Goal: Task Accomplishment & Management: Complete application form

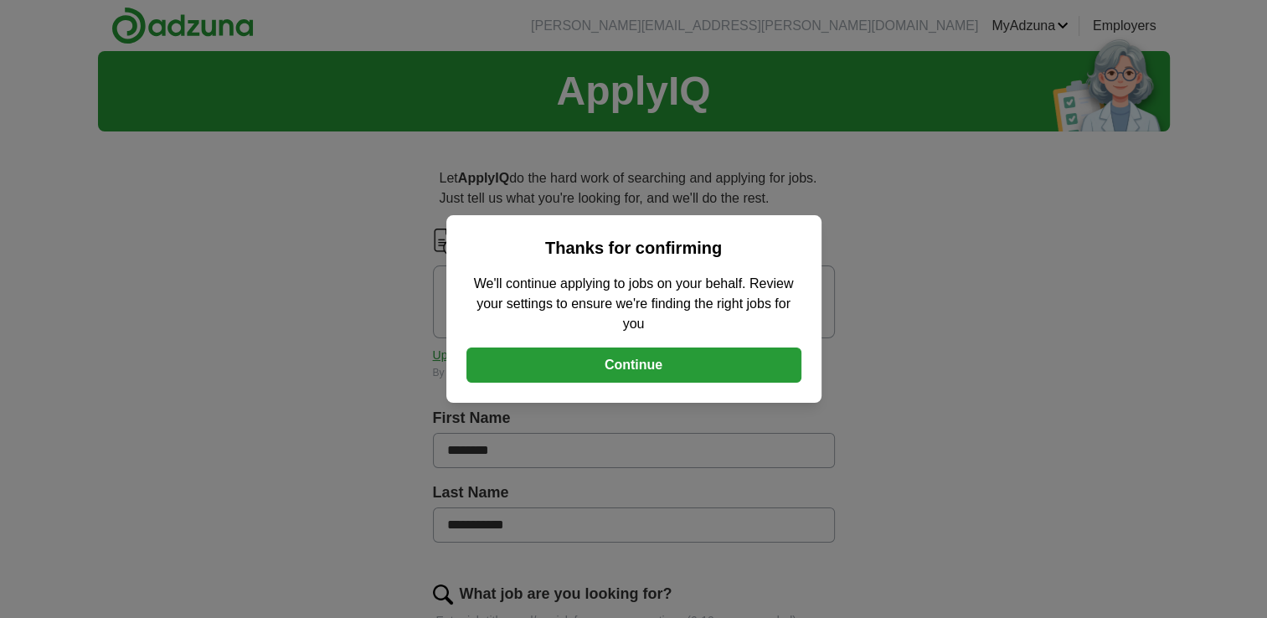
click at [621, 367] on button "Continue" at bounding box center [633, 365] width 335 height 35
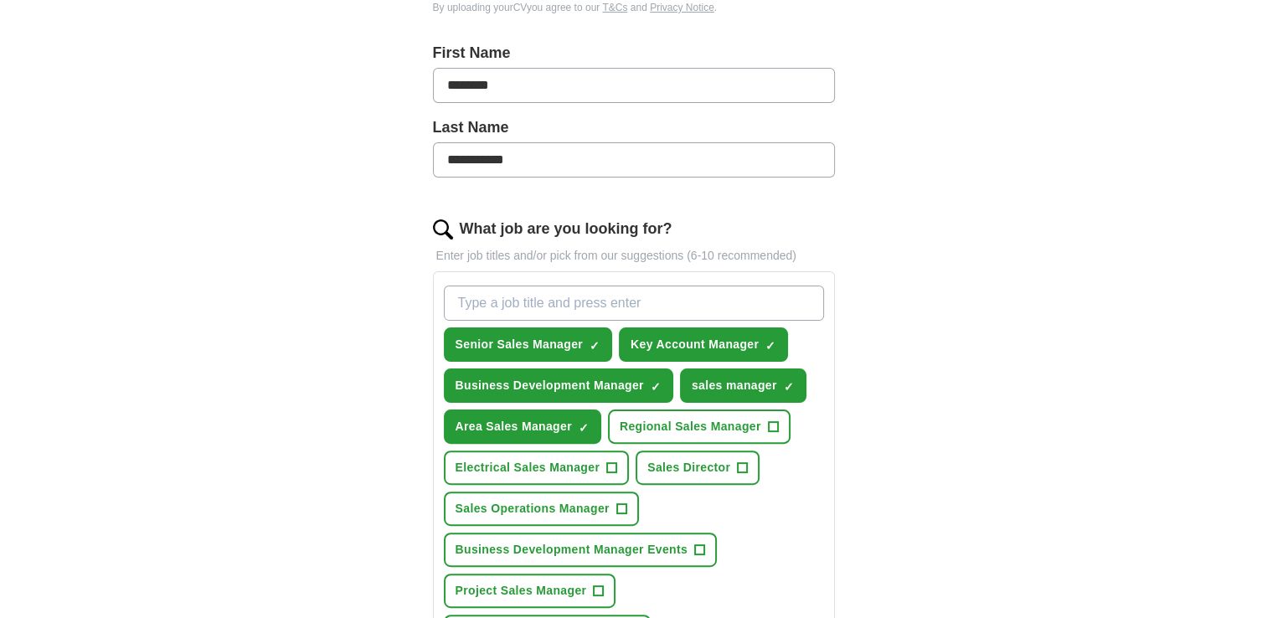
scroll to position [368, 0]
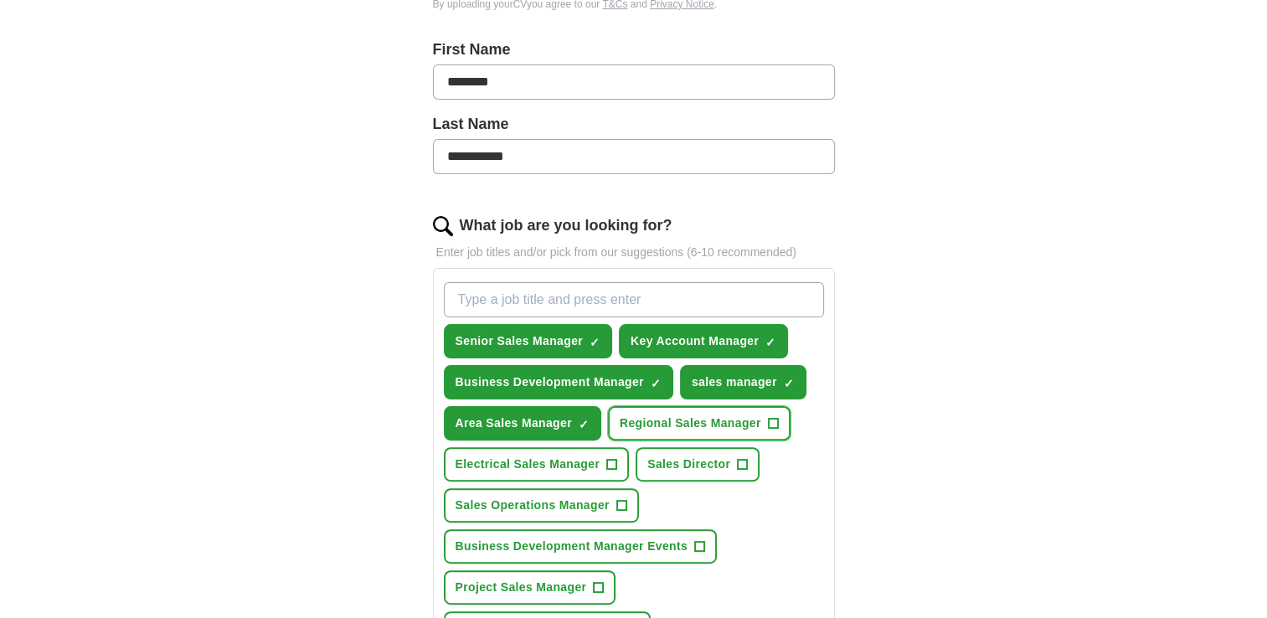
click at [743, 415] on span "Regional Sales Manager" at bounding box center [691, 424] width 142 height 18
click at [585, 456] on span "Electrical Sales Manager" at bounding box center [528, 465] width 145 height 18
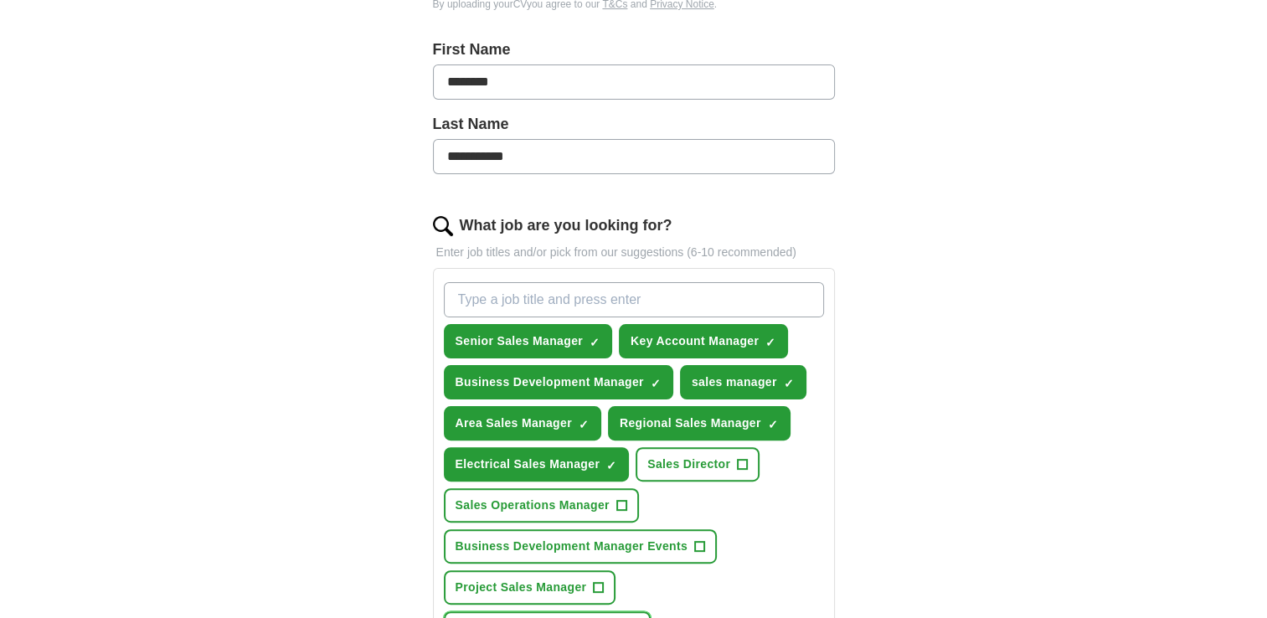
click at [544, 617] on span "Specification Sales Manager" at bounding box center [539, 629] width 167 height 18
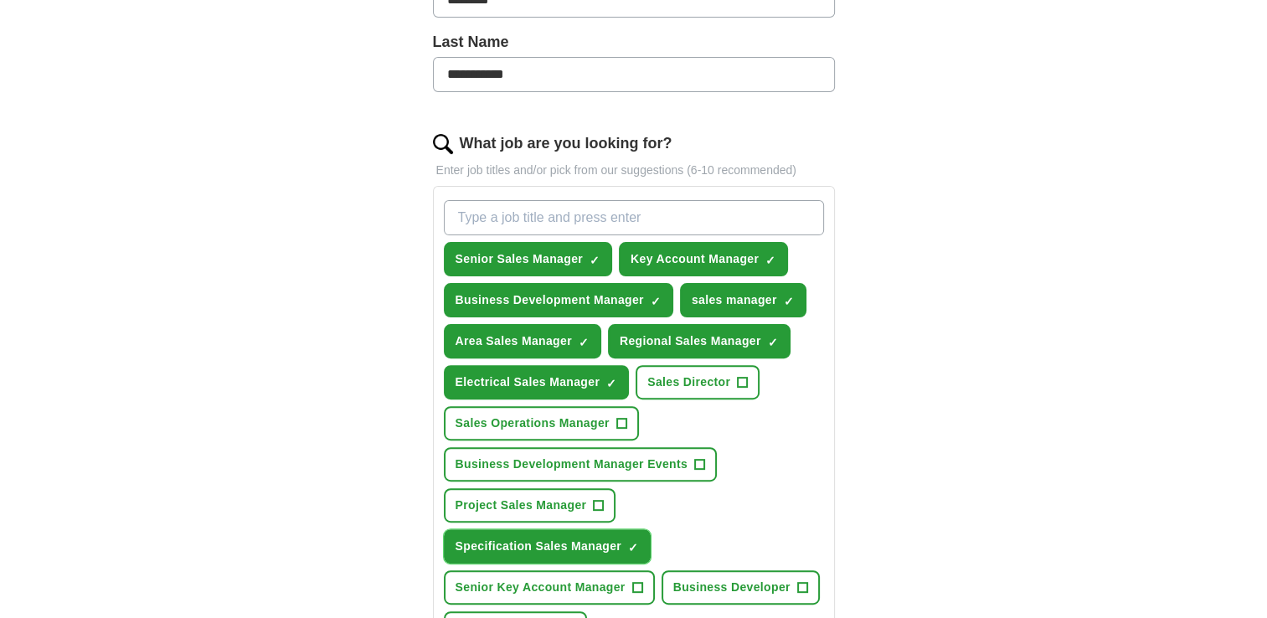
scroll to position [502, 0]
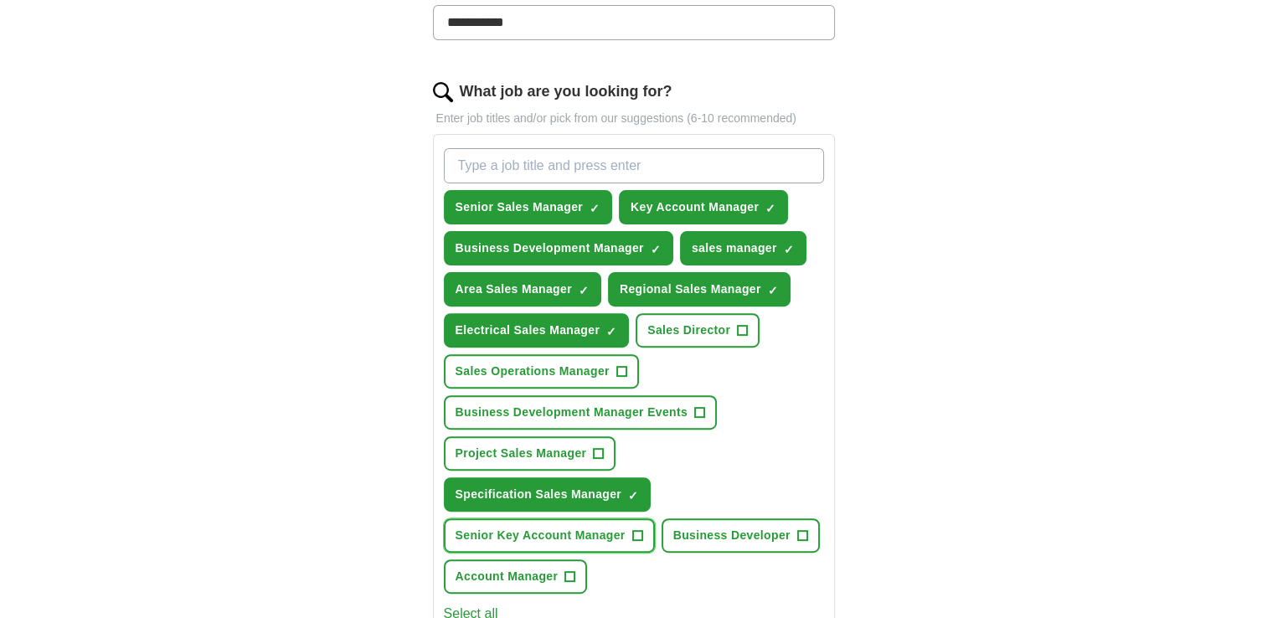
click at [606, 527] on span "Senior Key Account Manager" at bounding box center [541, 536] width 170 height 18
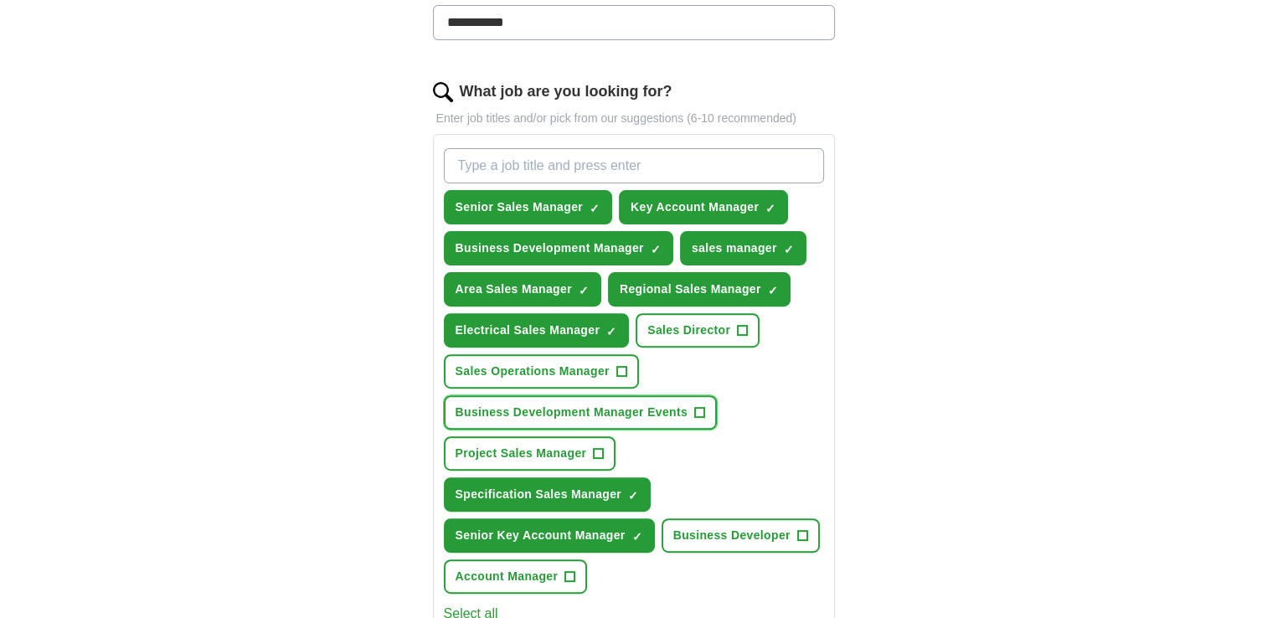
click at [654, 404] on span "Business Development Manager Events" at bounding box center [572, 413] width 233 height 18
click at [1059, 400] on div "**********" at bounding box center [634, 320] width 1072 height 1543
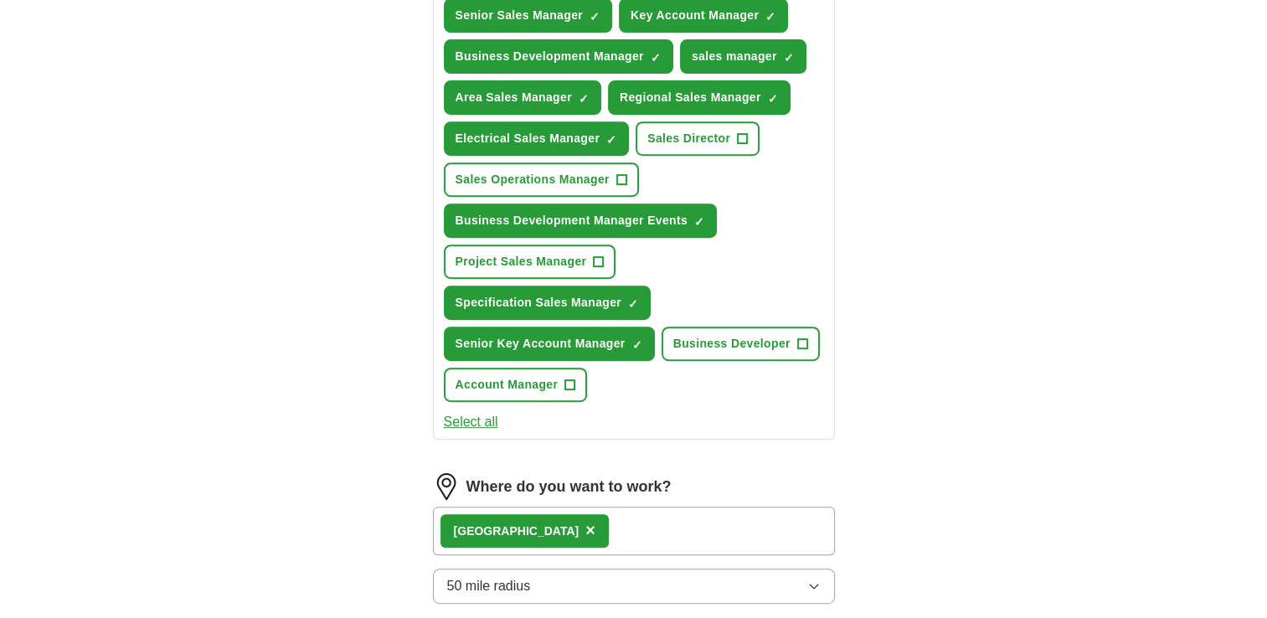
scroll to position [837, 0]
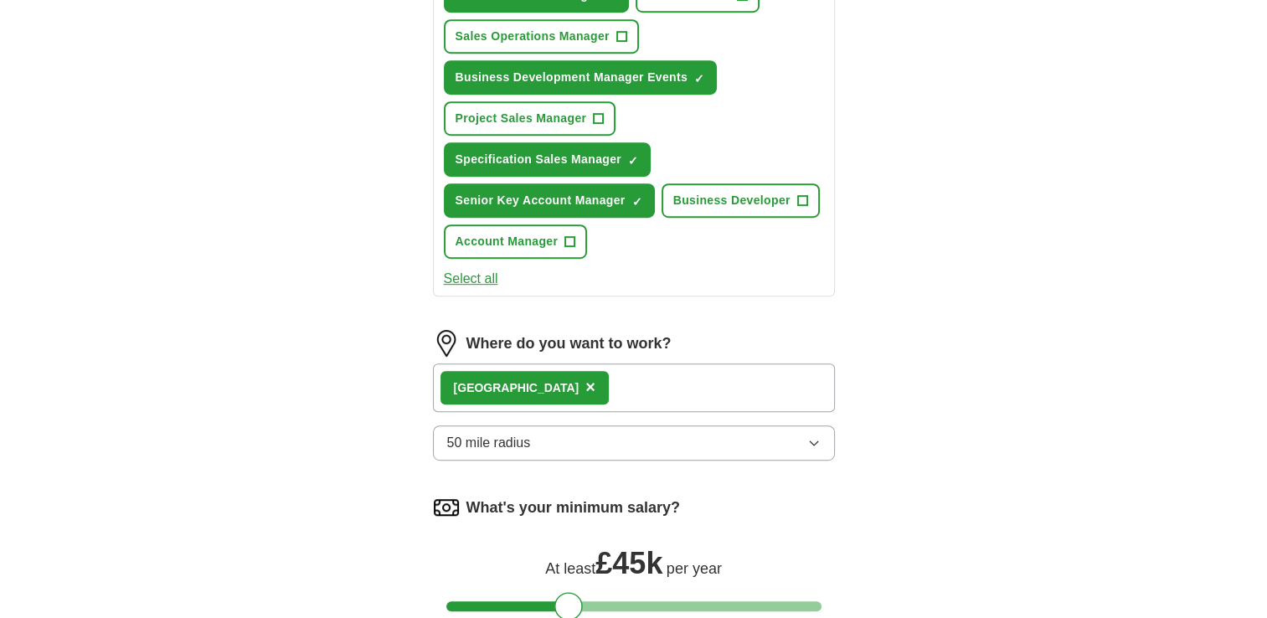
click at [814, 436] on icon "button" at bounding box center [813, 442] width 13 height 13
click at [880, 485] on div "**********" at bounding box center [634, 31] width 536 height 1449
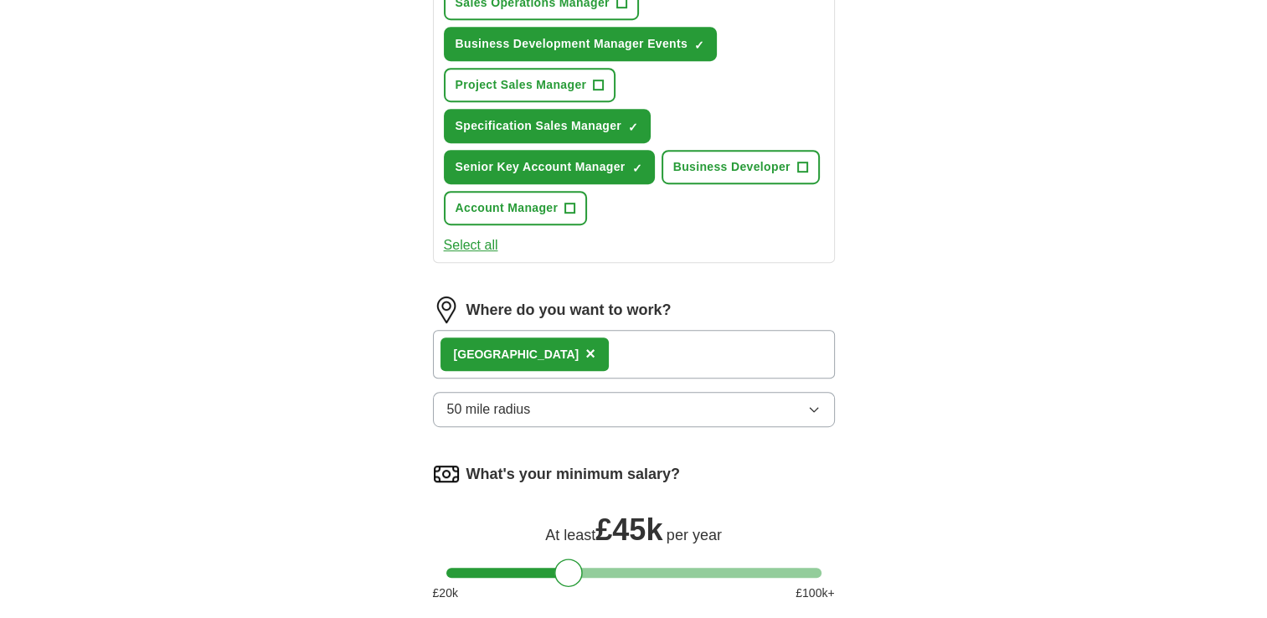
scroll to position [938, 0]
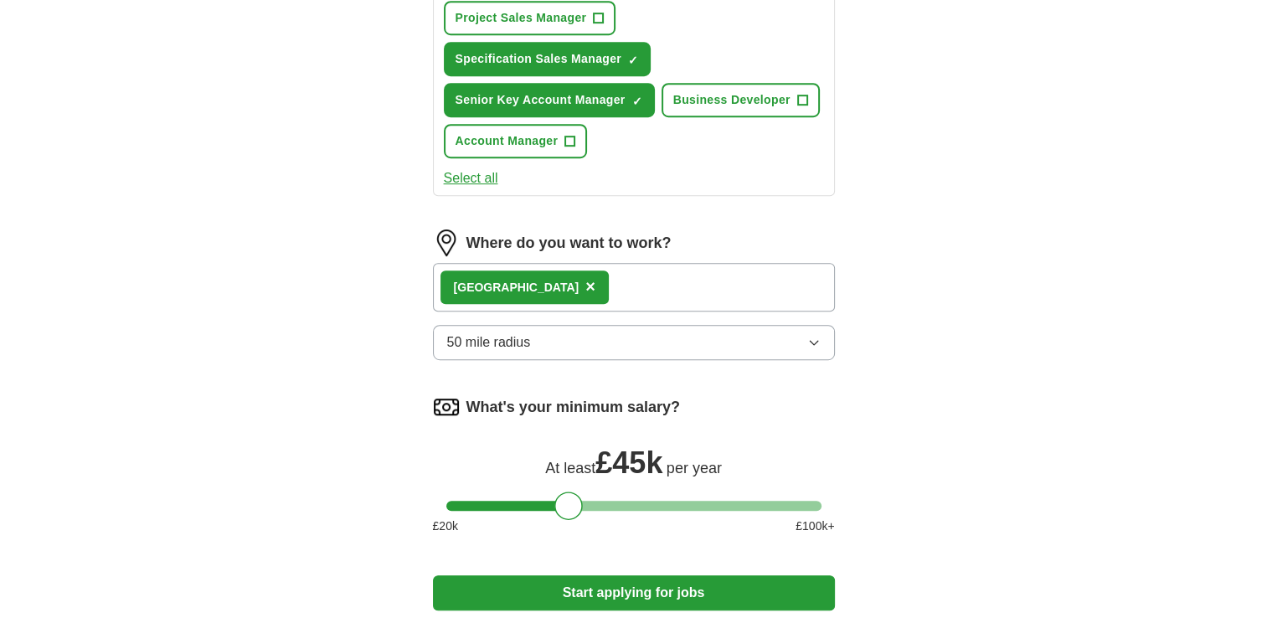
click at [815, 341] on icon "button" at bounding box center [814, 343] width 8 height 4
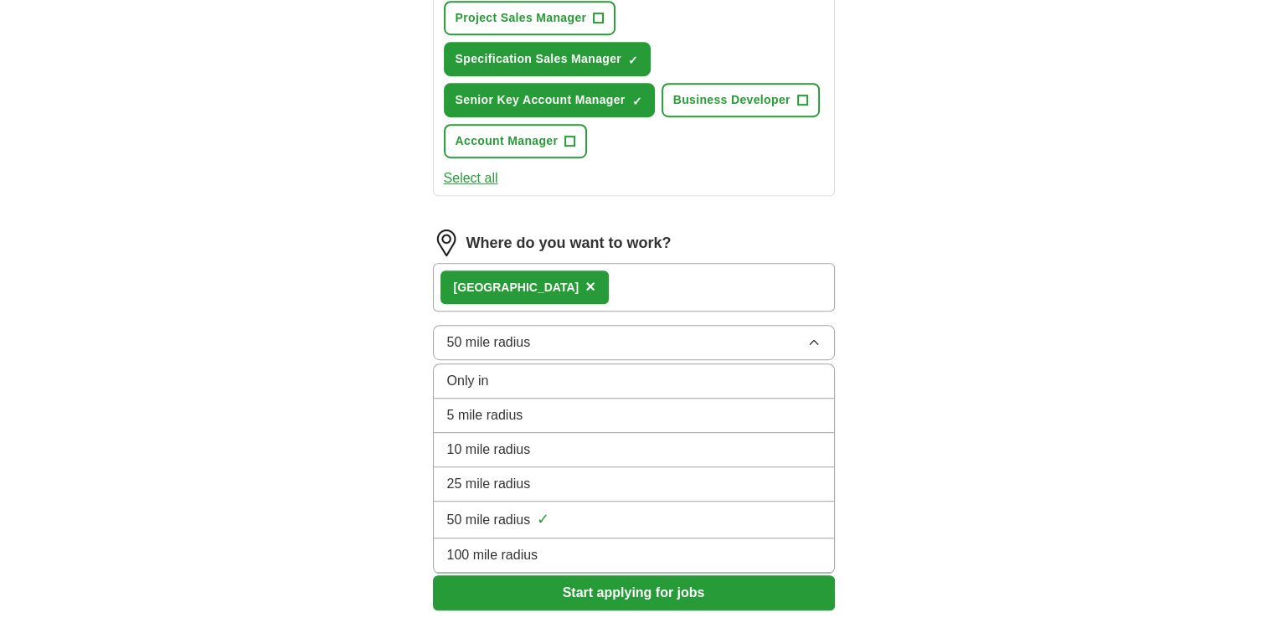
click at [667, 545] on div "100 mile radius" at bounding box center [634, 555] width 374 height 20
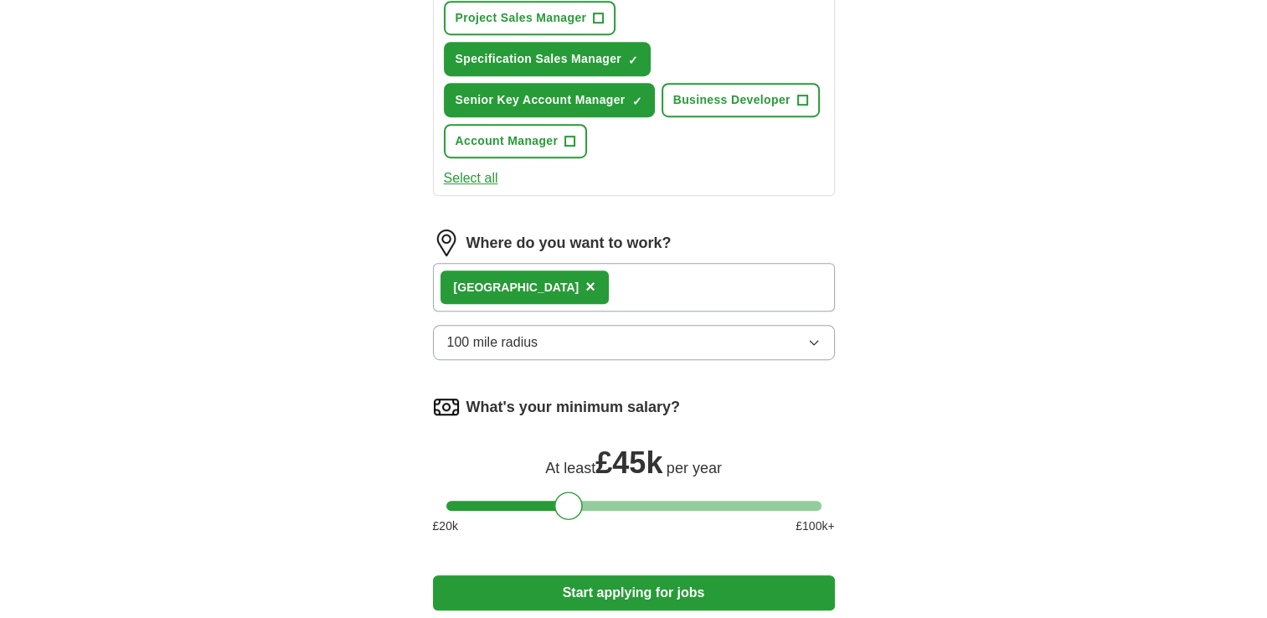
click at [626, 575] on button "Start applying for jobs" at bounding box center [634, 592] width 402 height 35
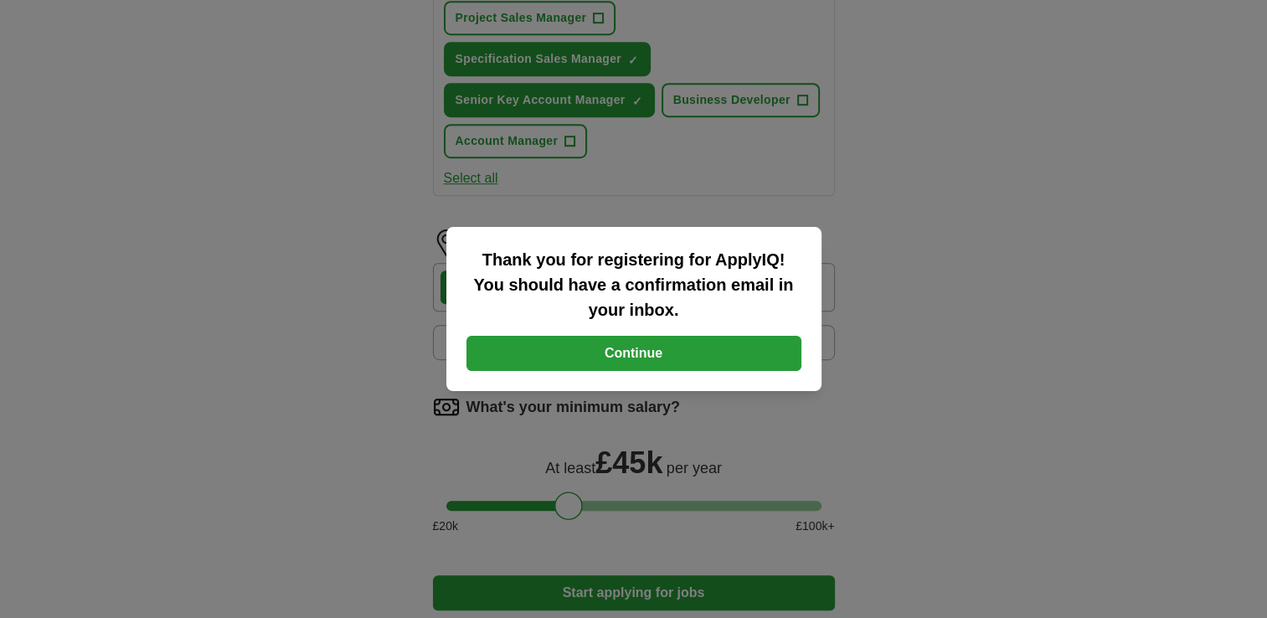
click at [640, 361] on button "Continue" at bounding box center [633, 353] width 335 height 35
